Goal: Check status: Check status

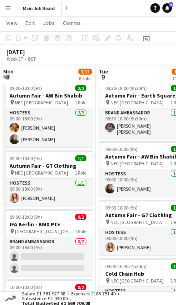
scroll to position [0, 251]
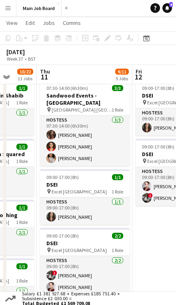
click at [154, 33] on app-toolbar "Copy Paste Paste Command V Paste with crew Command Shift V Paste linked Job [GE…" at bounding box center [88, 38] width 176 height 14
click at [144, 41] on div "Date picker" at bounding box center [147, 38] width 10 height 10
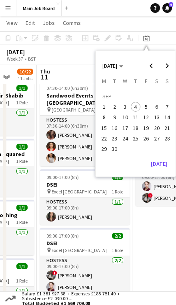
click at [154, 67] on span "Previous month" at bounding box center [152, 66] width 16 height 16
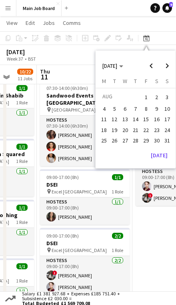
click at [137, 130] on span "21" at bounding box center [136, 130] width 10 height 10
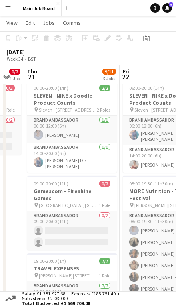
click at [150, 37] on icon at bounding box center [147, 38] width 6 height 6
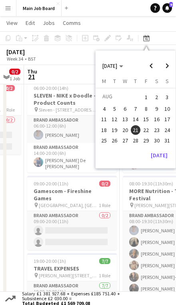
click at [146, 128] on span "22" at bounding box center [147, 130] width 10 height 10
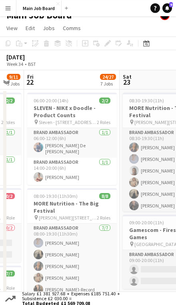
click at [90, 116] on h3 "SLEVEN - NIKE x Doodle - Product Counts" at bounding box center [72, 111] width 90 height 14
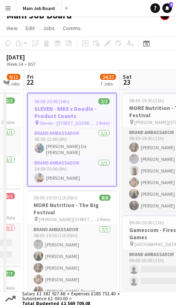
scroll to position [10, 0]
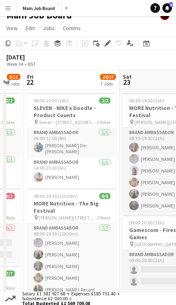
click at [148, 44] on icon "Date picker" at bounding box center [147, 43] width 6 height 6
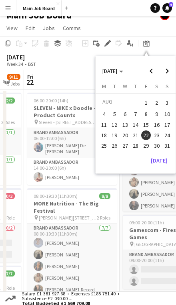
click at [172, 74] on span "Next month" at bounding box center [168, 71] width 16 height 16
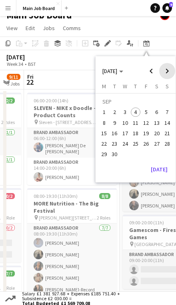
click at [166, 69] on span "Next month" at bounding box center [168, 71] width 16 height 16
click at [152, 66] on span "Previous month" at bounding box center [152, 71] width 16 height 16
click at [155, 142] on span "27" at bounding box center [157, 144] width 10 height 10
